Goal: Task Accomplishment & Management: Manage account settings

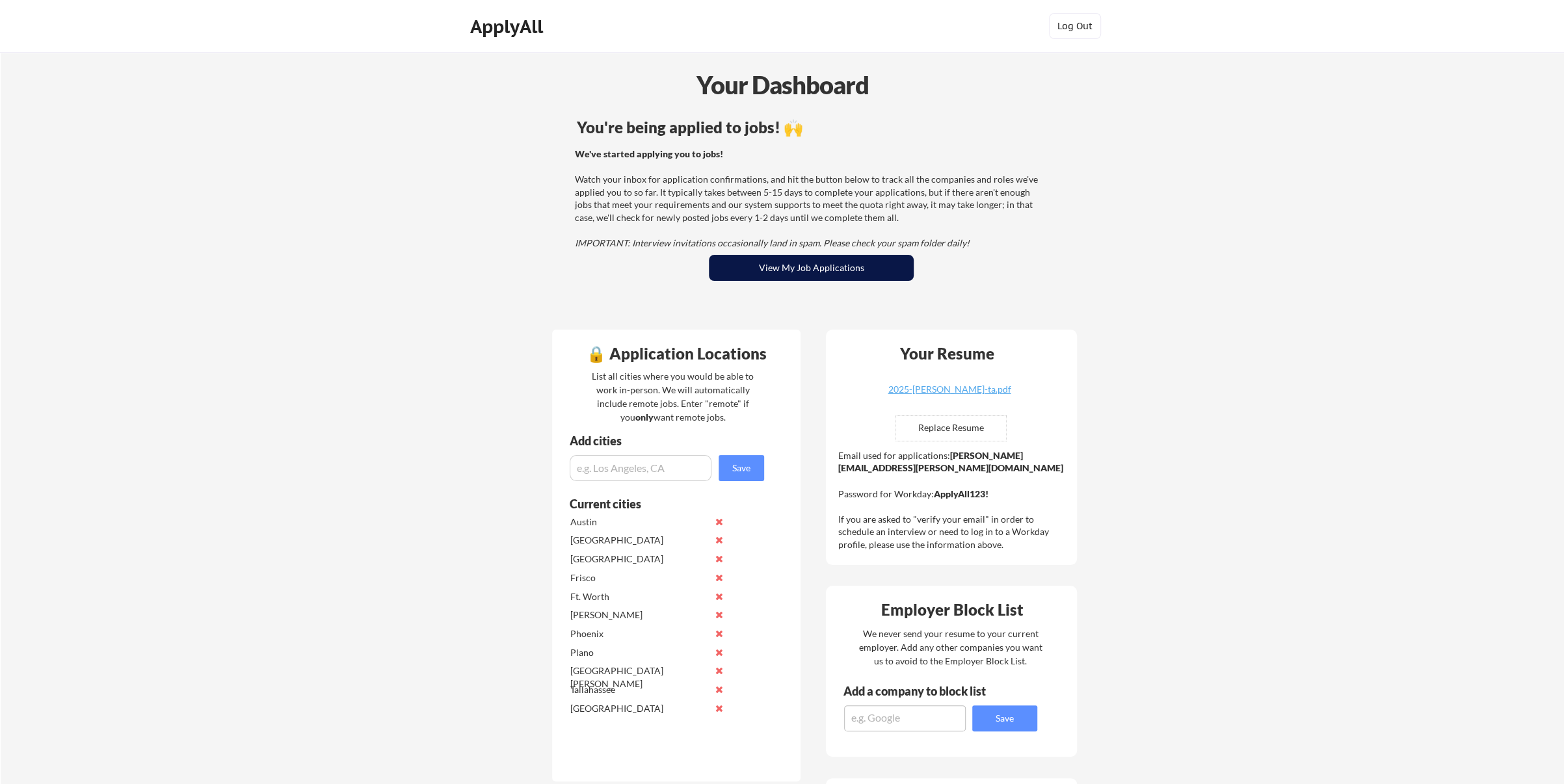
click at [799, 263] on button "View My Job Applications" at bounding box center [811, 268] width 205 height 26
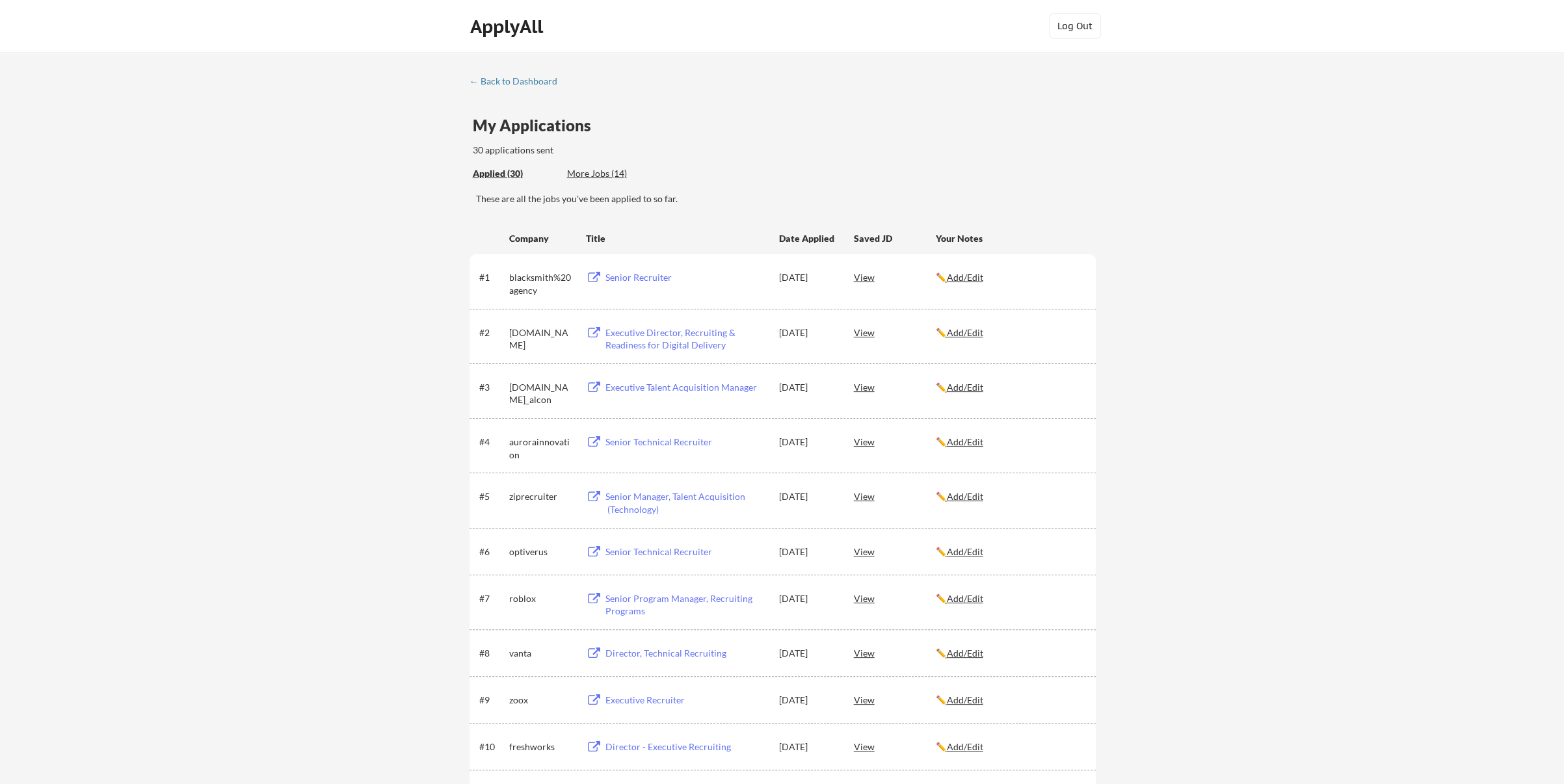
click at [600, 178] on div "More Jobs (14)" at bounding box center [614, 173] width 95 height 13
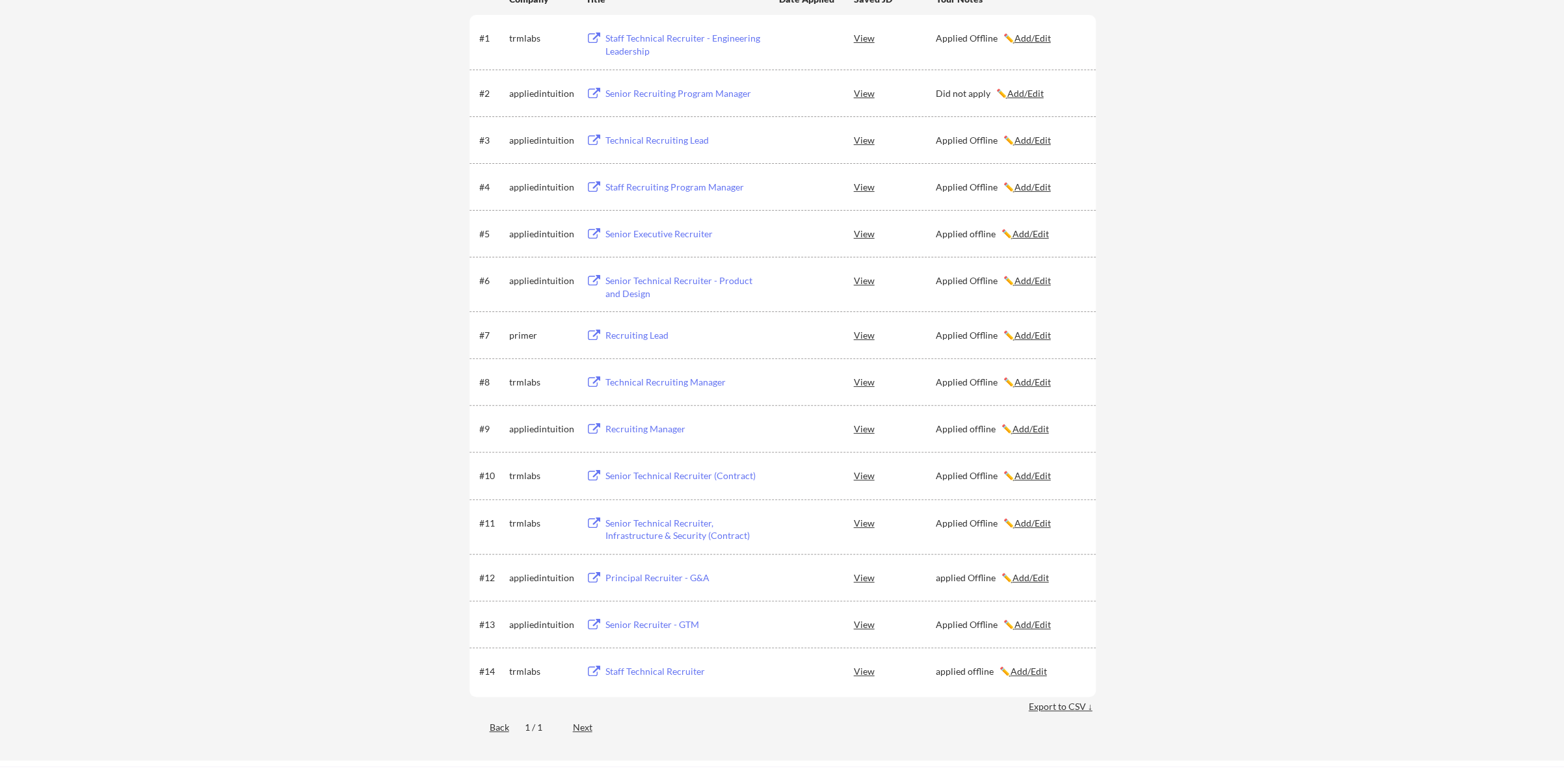
scroll to position [260, 0]
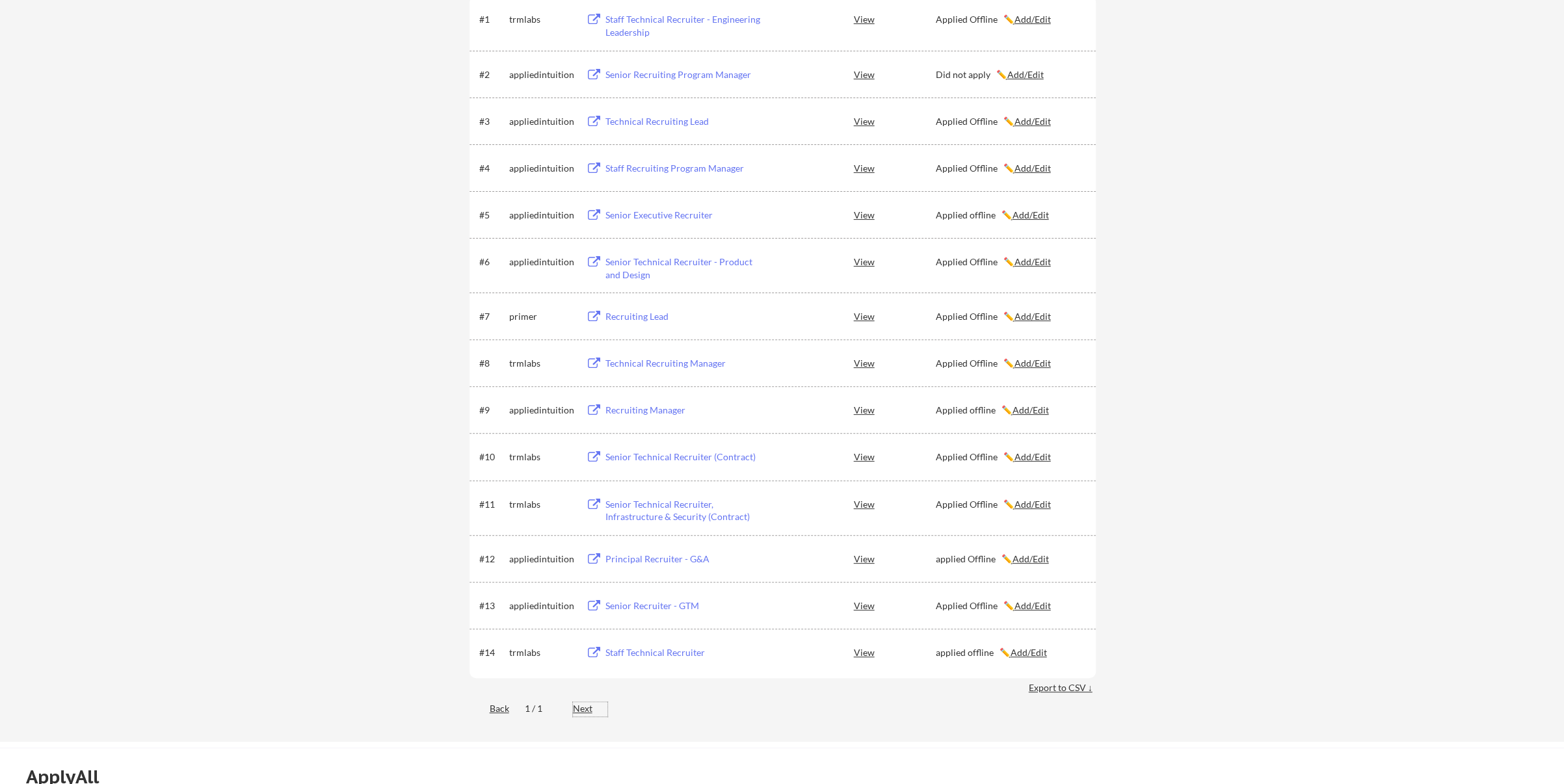
click at [586, 714] on div "Next" at bounding box center [590, 709] width 35 height 13
click at [586, 711] on div "Next" at bounding box center [590, 709] width 35 height 13
click at [579, 710] on div "Next" at bounding box center [590, 709] width 35 height 13
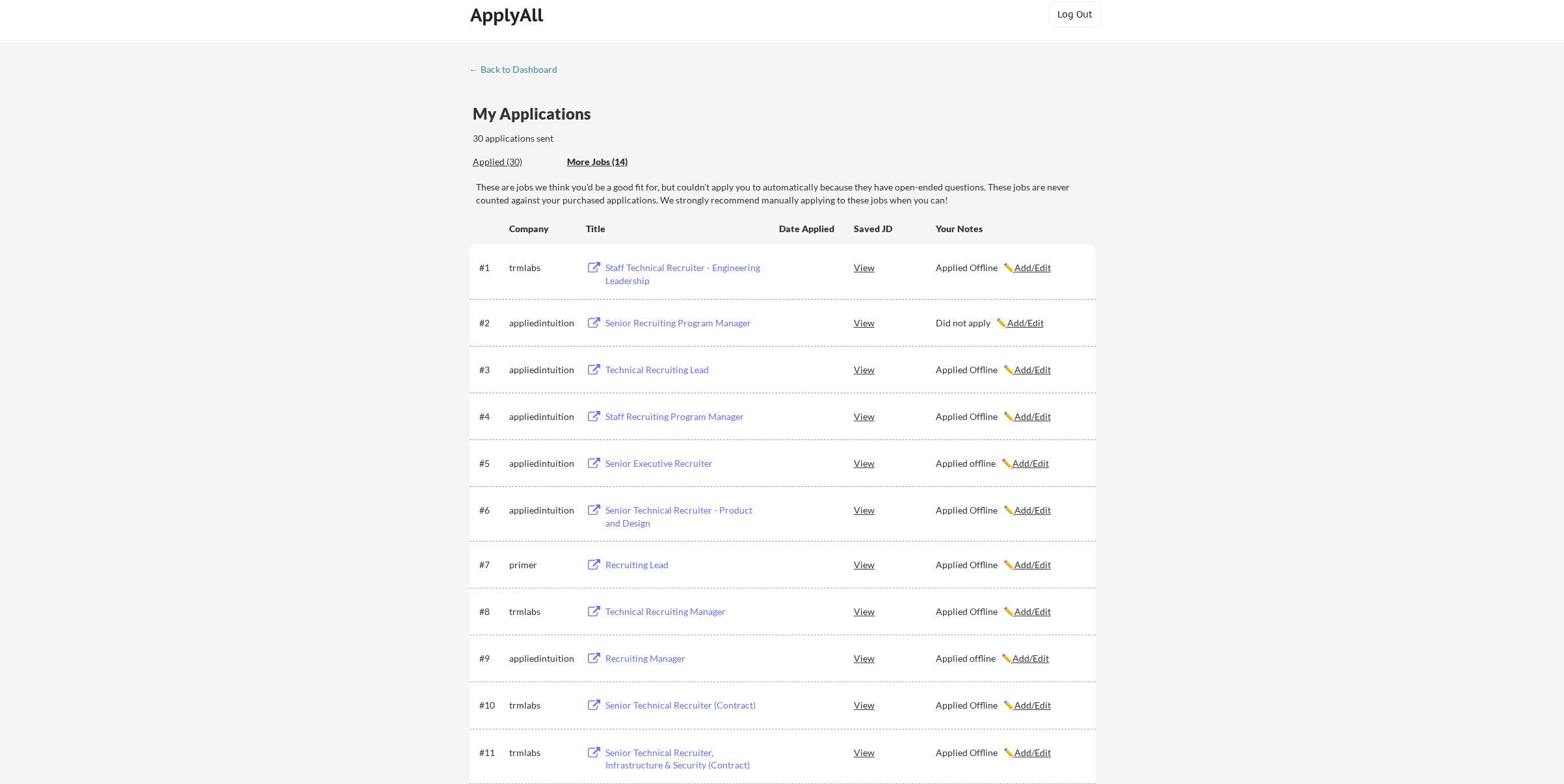
scroll to position [0, 0]
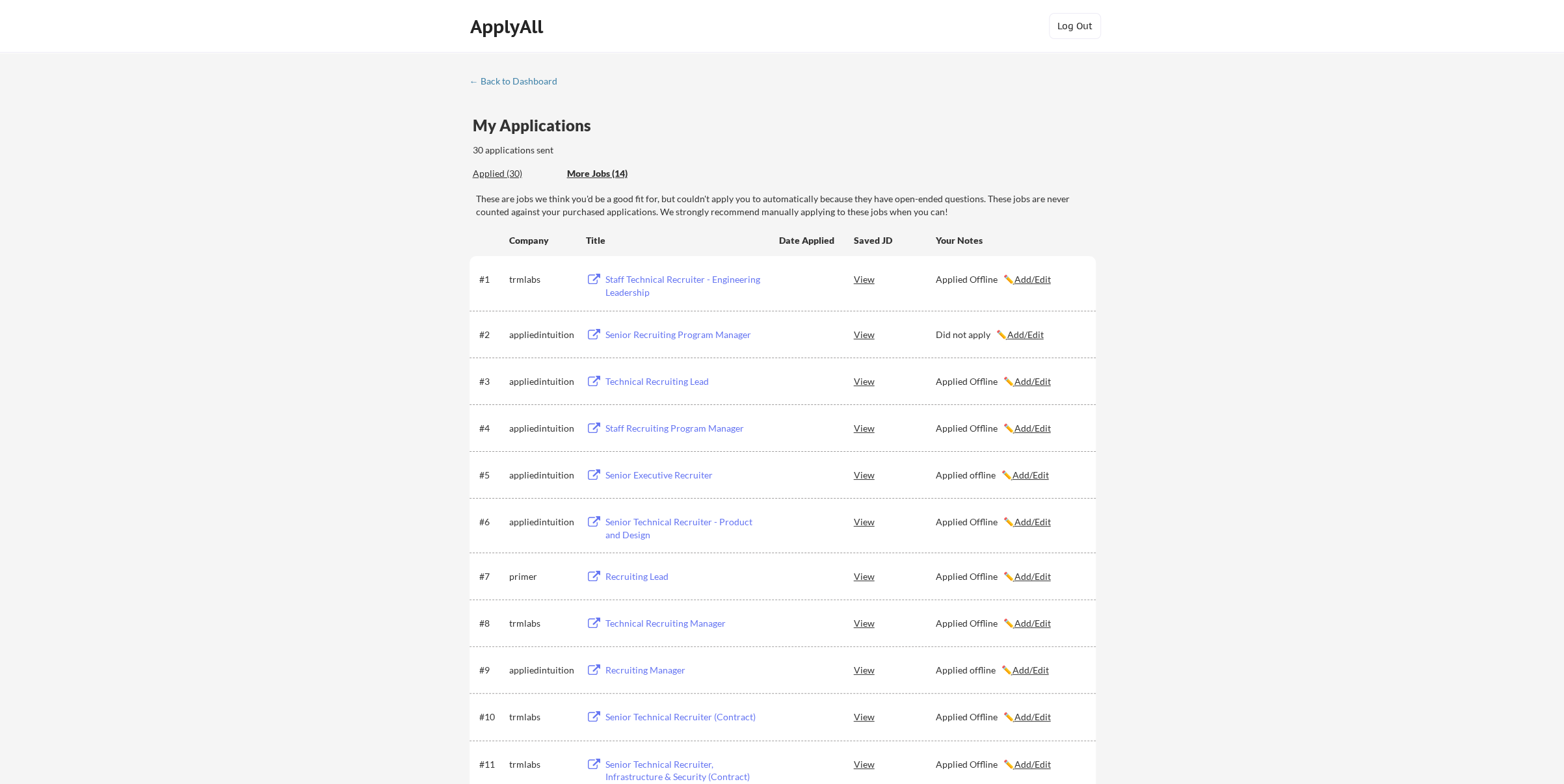
click at [487, 176] on div "Applied (30)" at bounding box center [515, 173] width 85 height 13
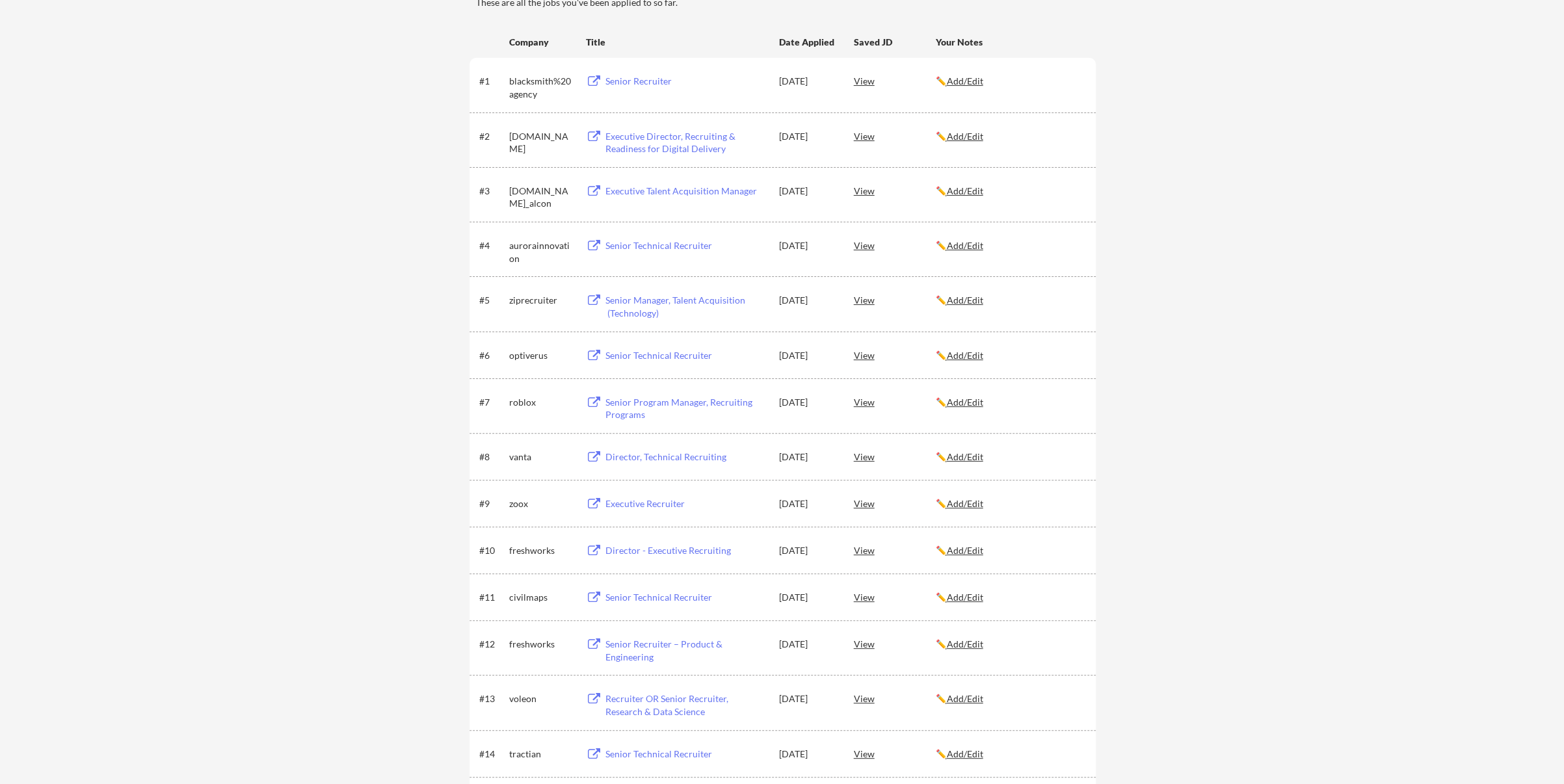
scroll to position [65, 0]
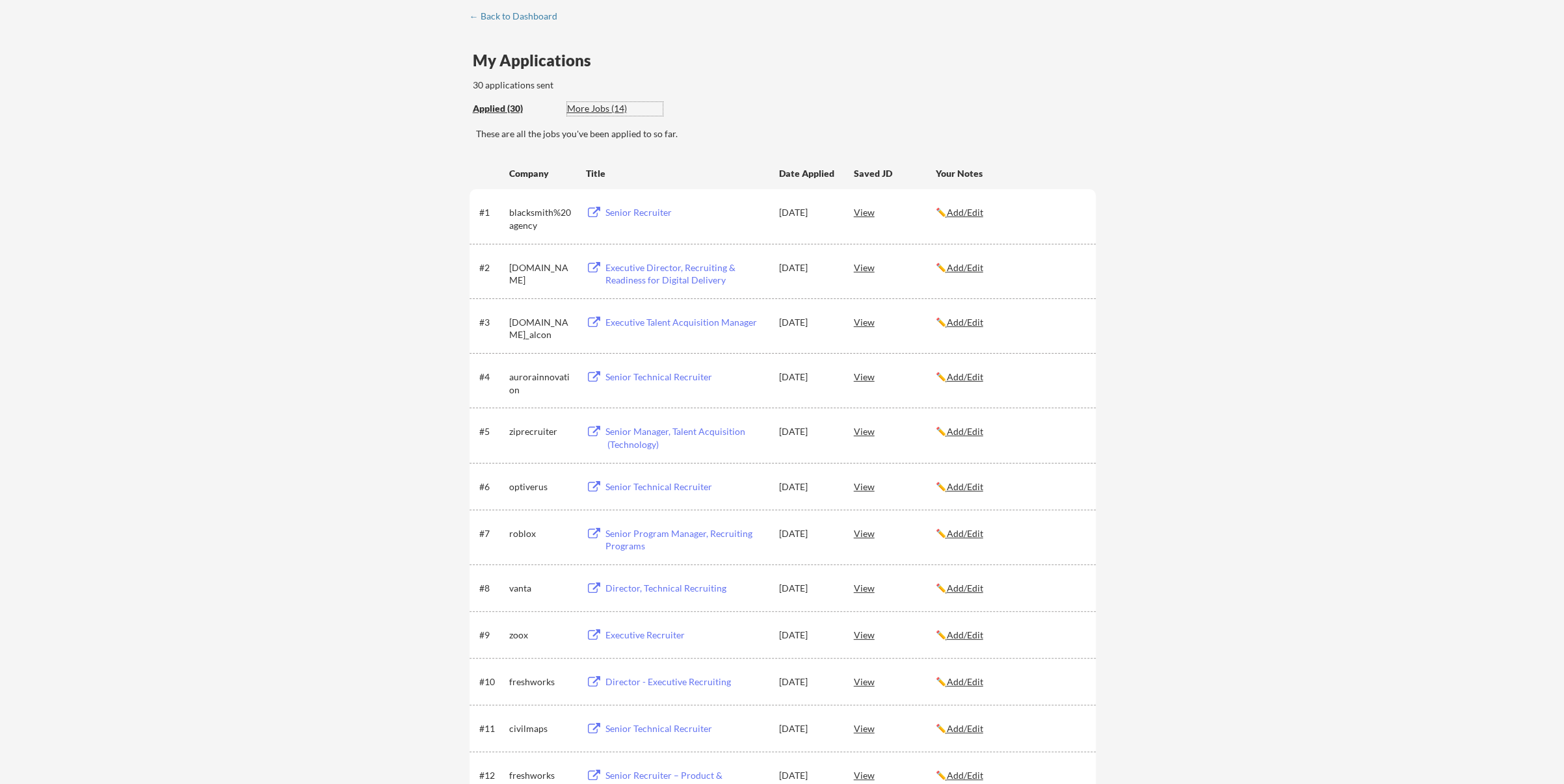
click at [592, 108] on div "More Jobs (14)" at bounding box center [614, 108] width 95 height 13
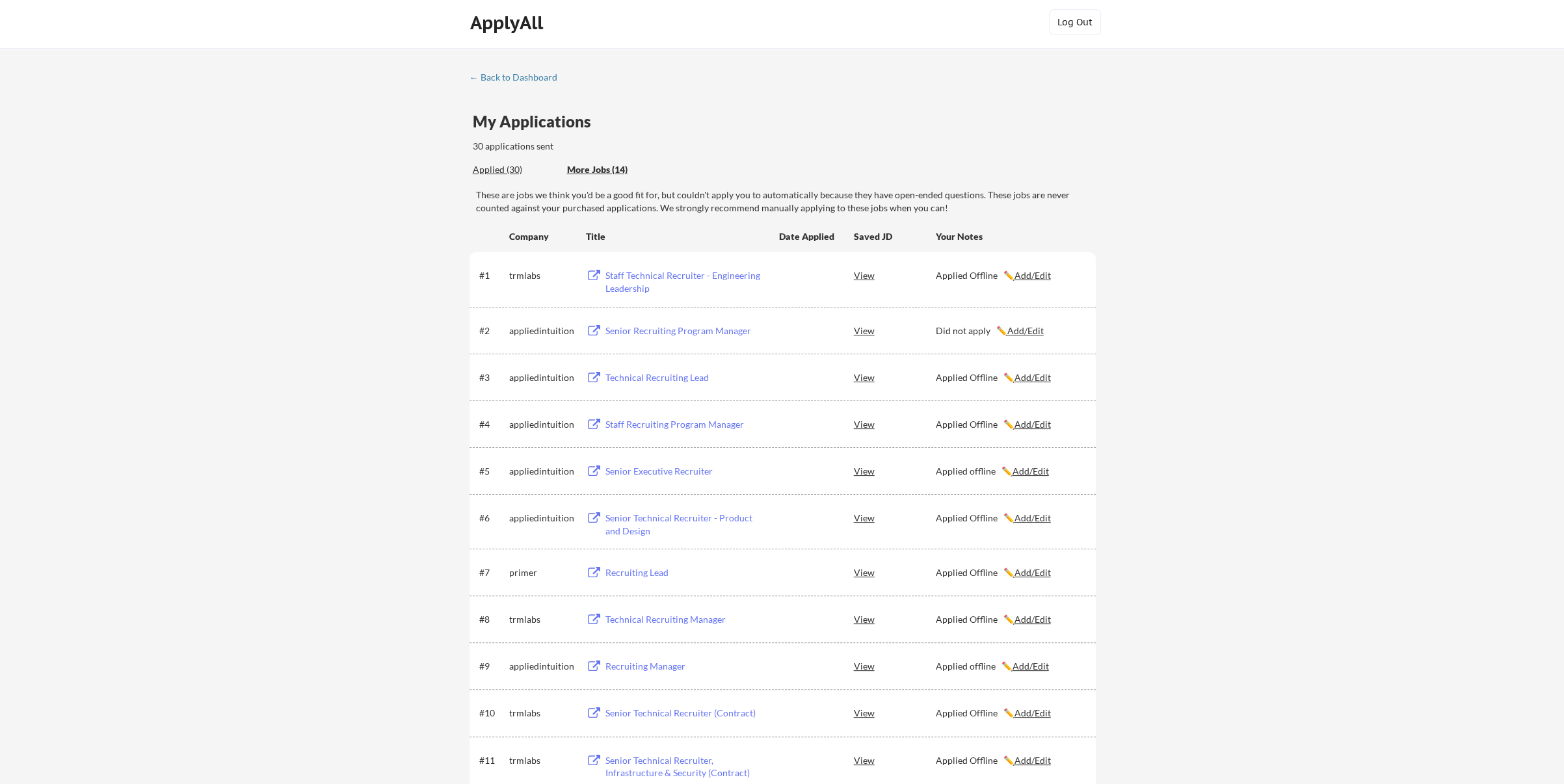
scroll to position [0, 0]
